Goal: Task Accomplishment & Management: Use online tool/utility

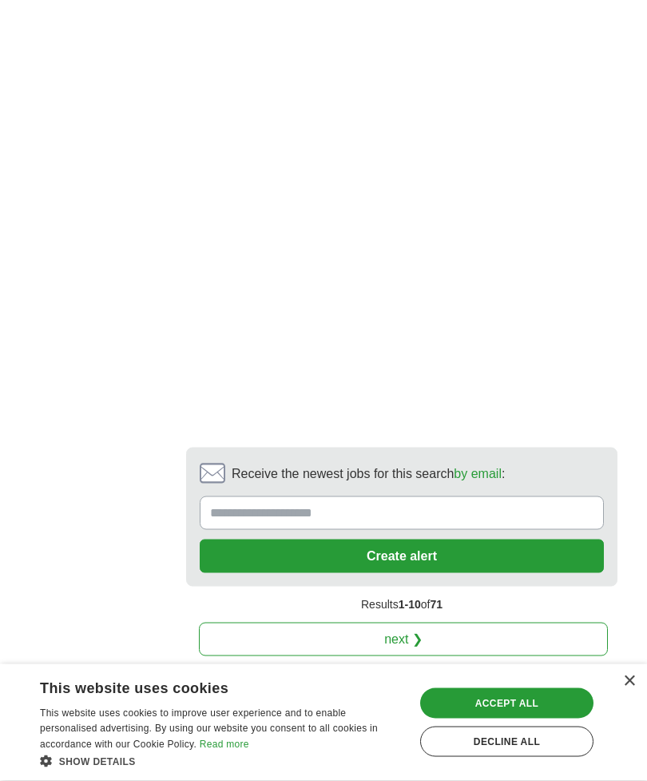
scroll to position [3910, 0]
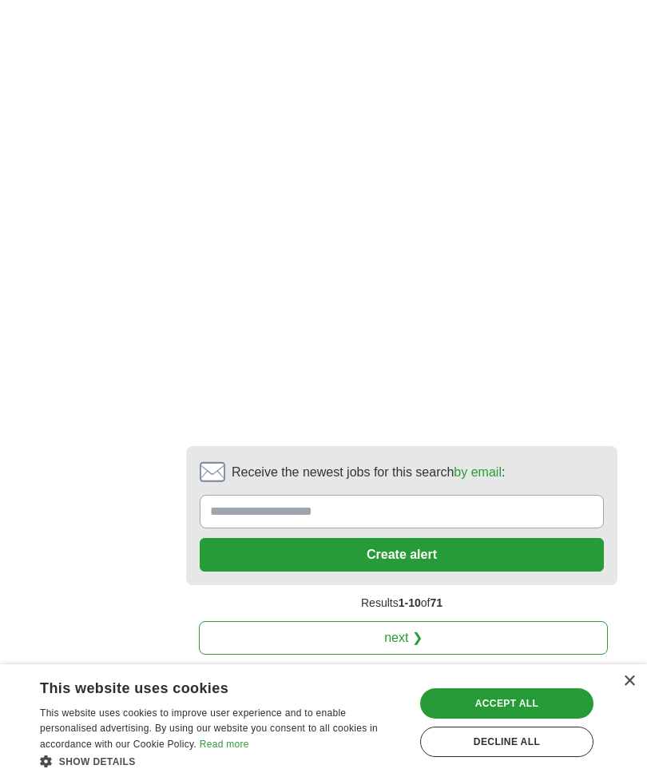
click at [429, 621] on link "next ❯" at bounding box center [403, 638] width 409 height 34
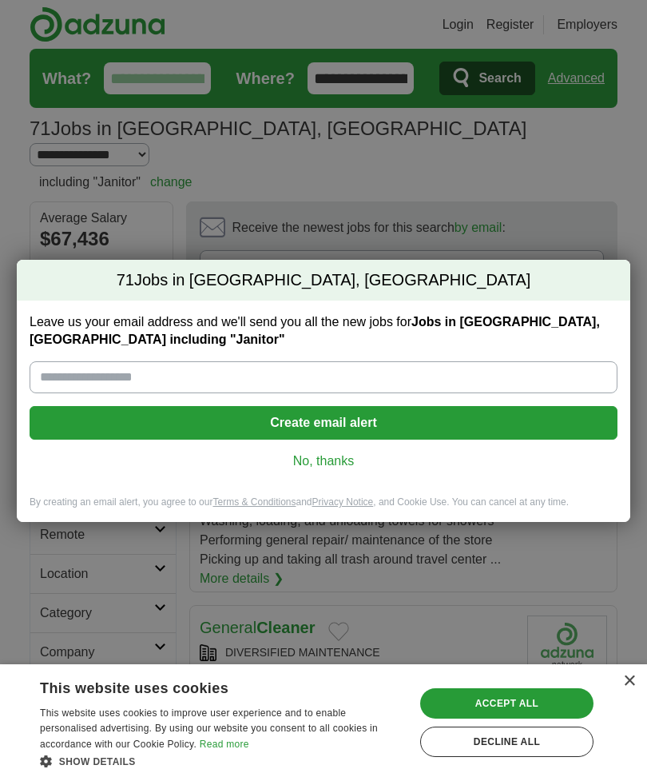
click at [337, 465] on link "No, thanks" at bounding box center [323, 461] width 563 height 18
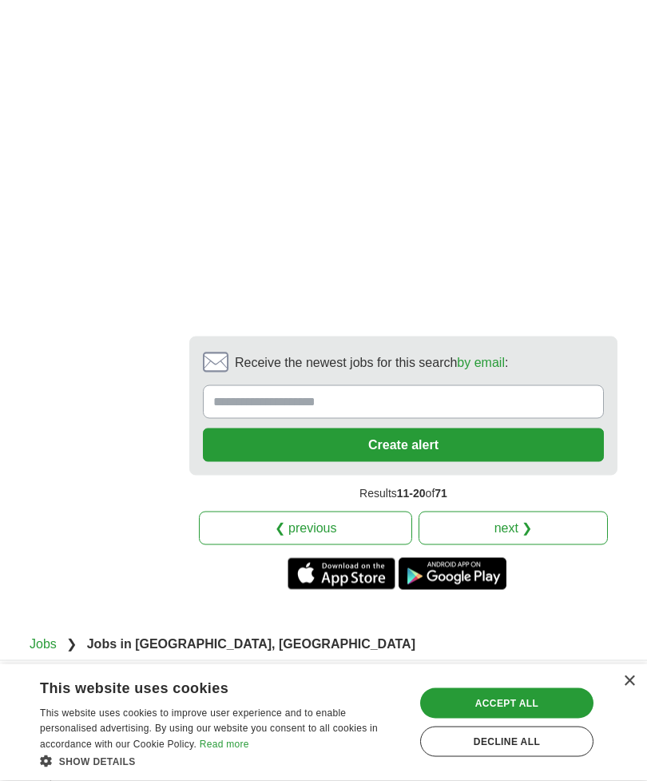
scroll to position [3737, 0]
click at [507, 511] on link "next ❯" at bounding box center [513, 528] width 189 height 34
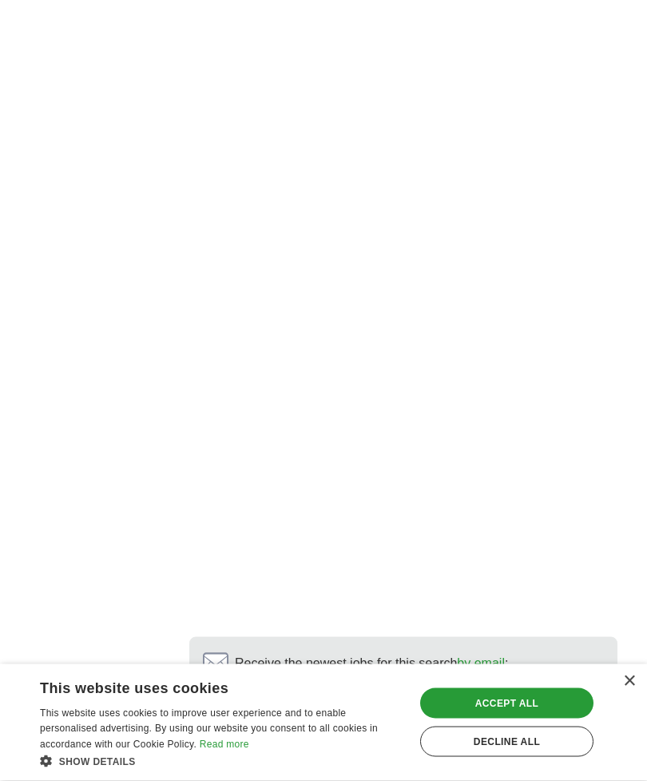
scroll to position [3756, 0]
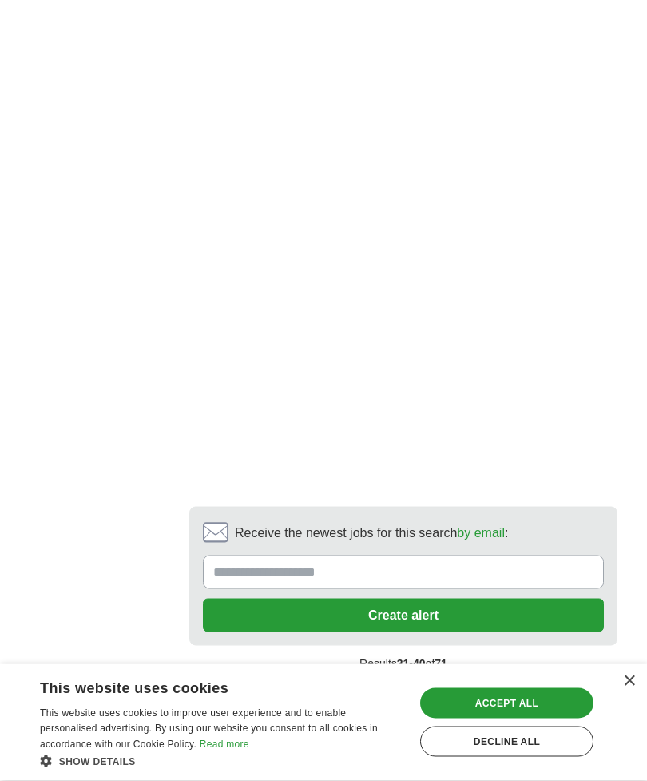
scroll to position [3408, 0]
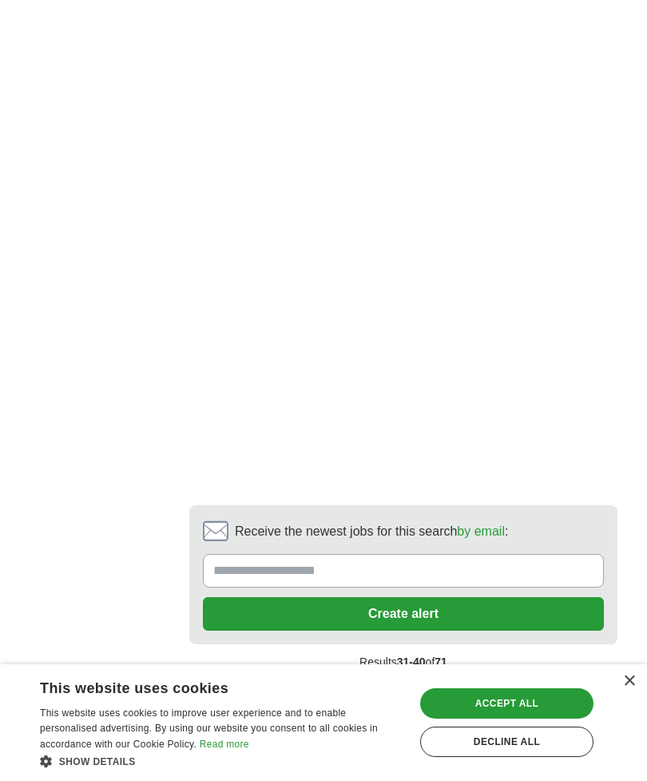
click at [520, 680] on link "next ❯" at bounding box center [513, 697] width 189 height 34
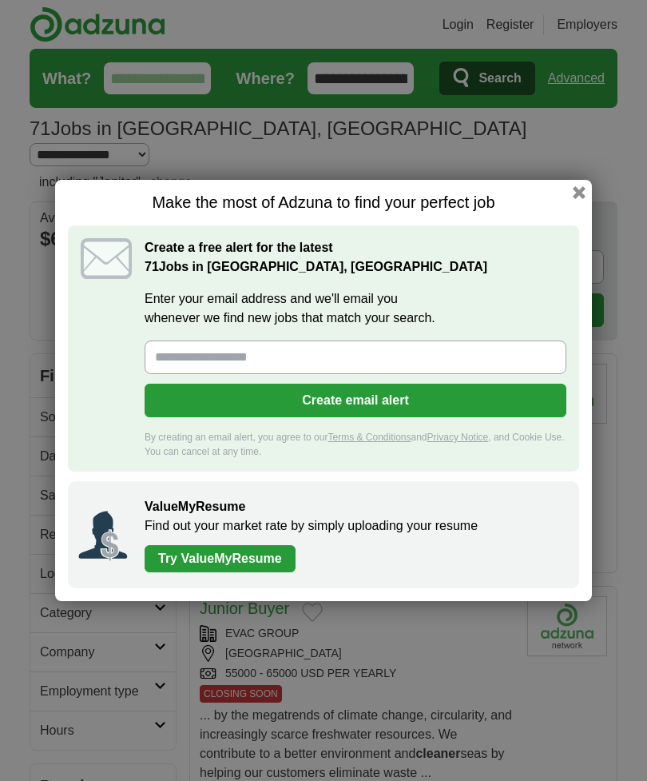
click at [578, 199] on button "button" at bounding box center [579, 192] width 13 height 13
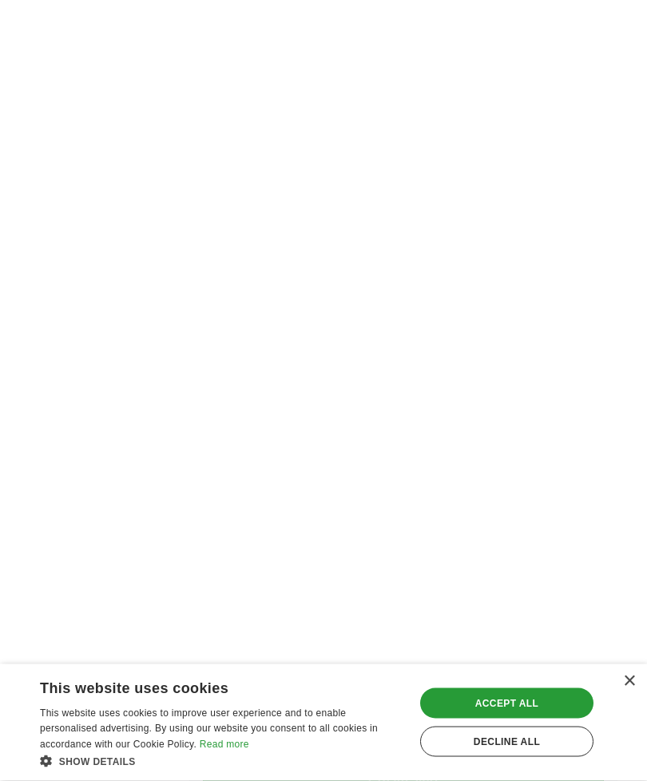
scroll to position [3164, 0]
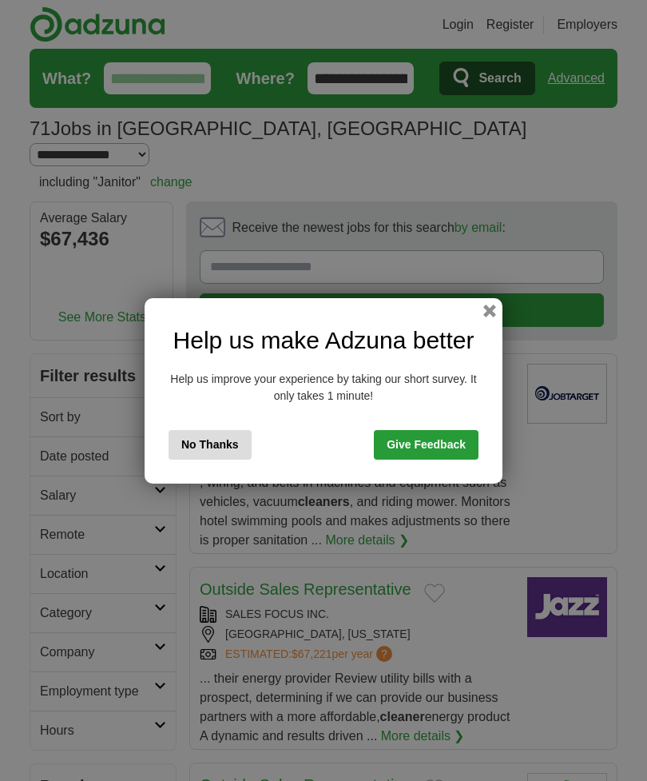
click at [226, 452] on button "No Thanks" at bounding box center [210, 445] width 83 height 30
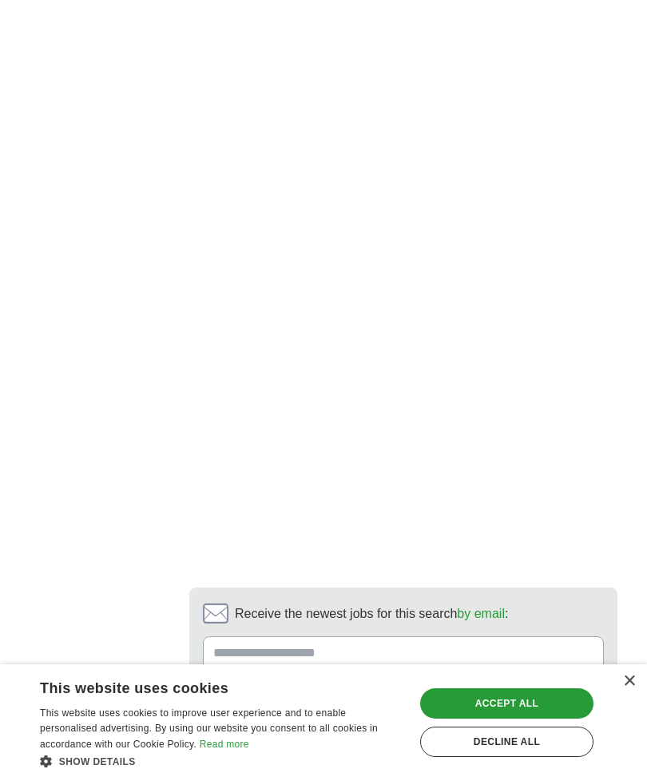
scroll to position [3247, 0]
click at [522, 765] on link "next ❯" at bounding box center [513, 782] width 189 height 34
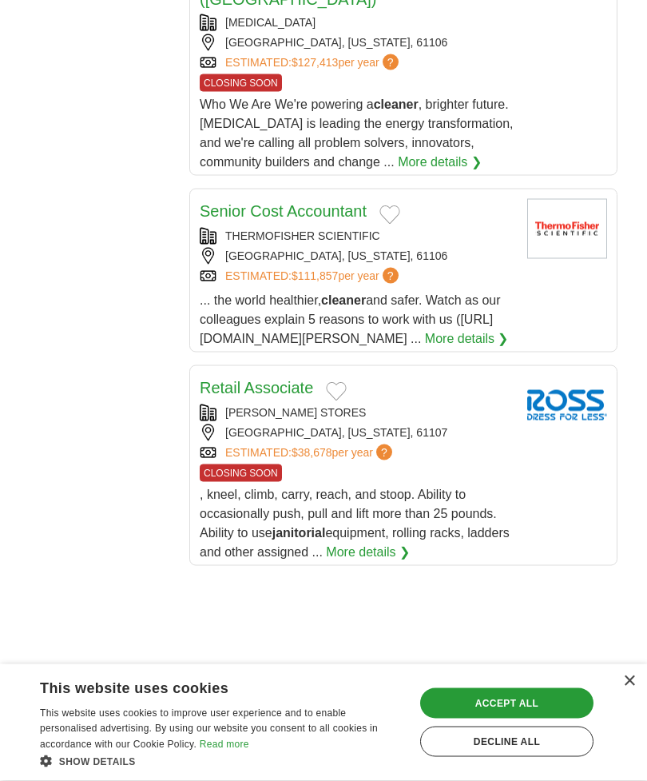
scroll to position [2208, 0]
